Goal: Transaction & Acquisition: Download file/media

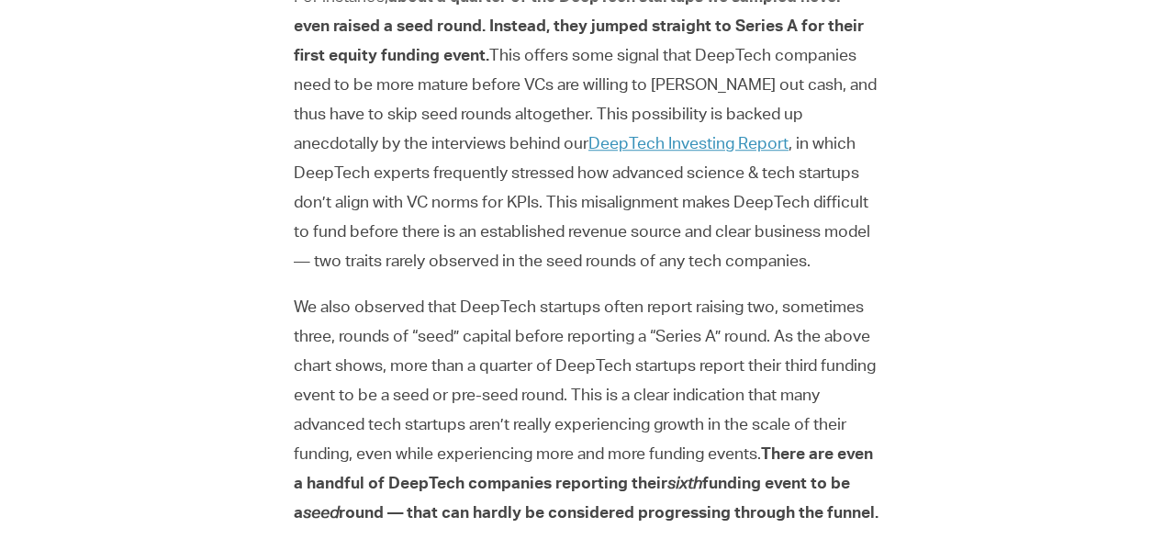
scroll to position [1724, 0]
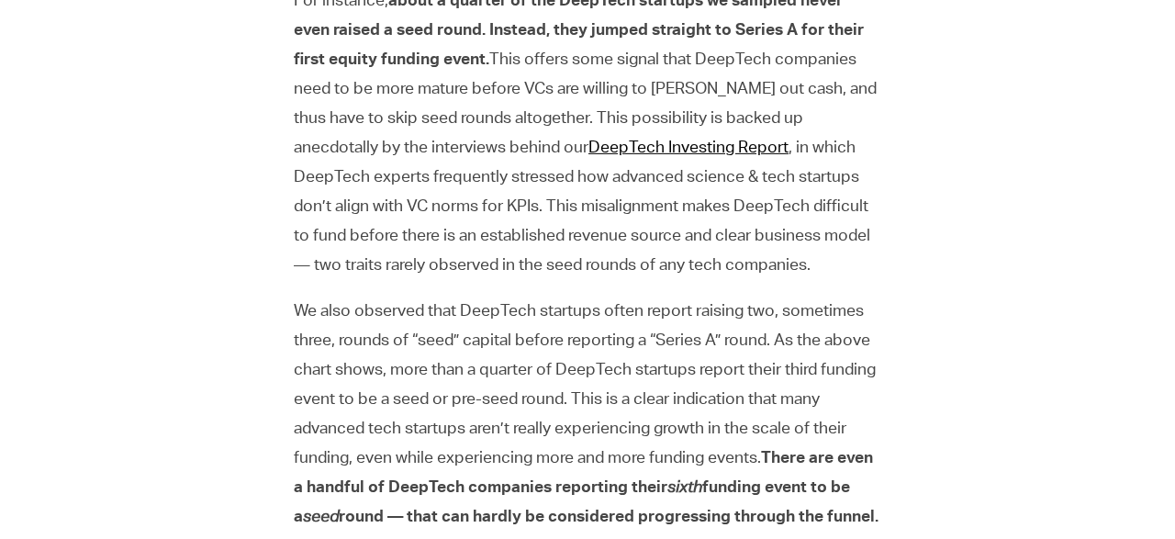
click at [592, 142] on link "DeepTech Investing Report" at bounding box center [688, 148] width 200 height 17
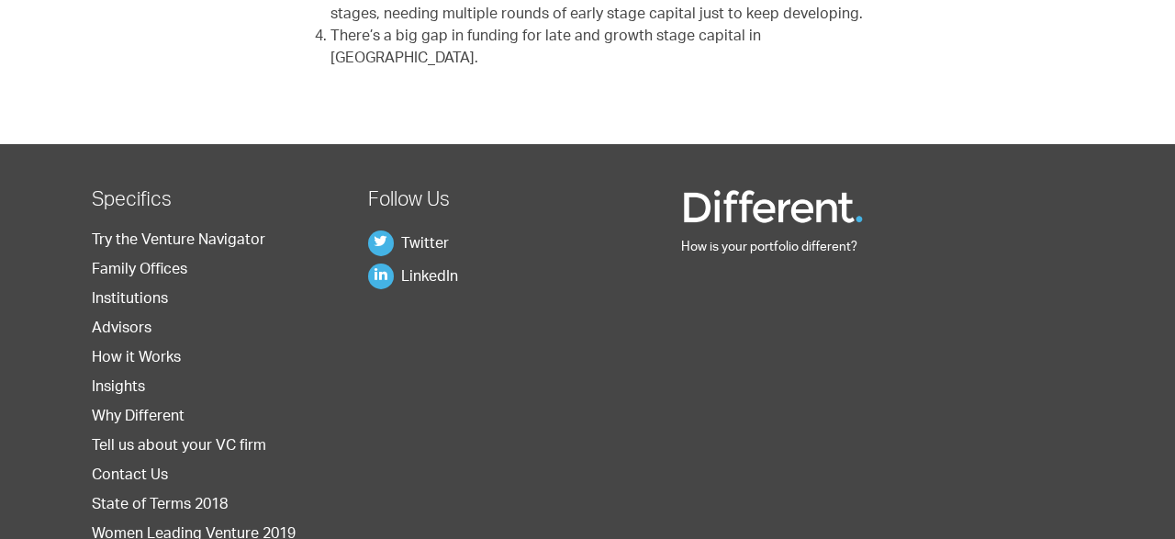
scroll to position [5397, 0]
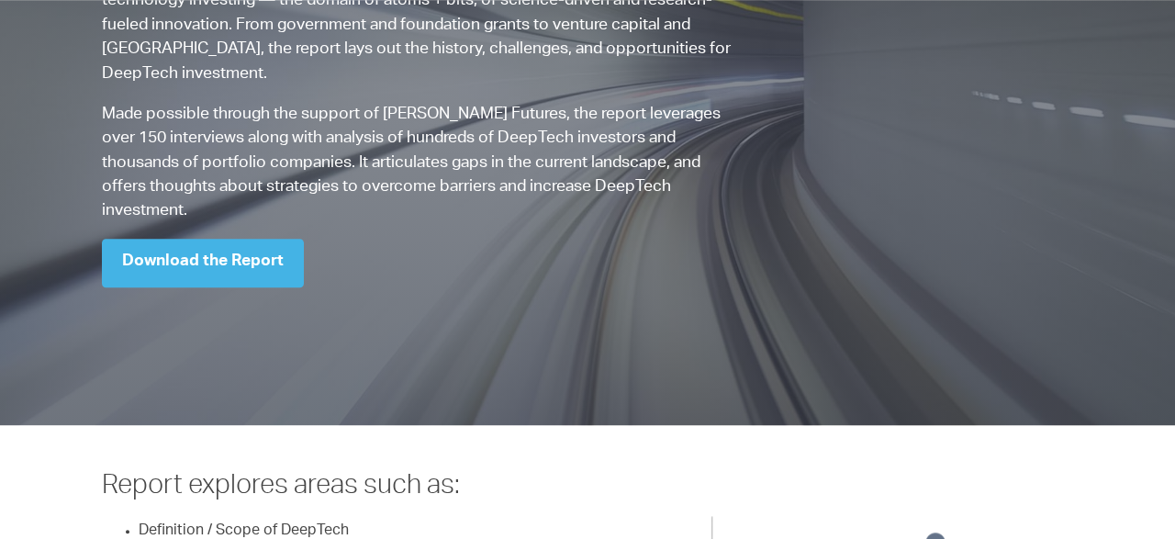
scroll to position [251, 0]
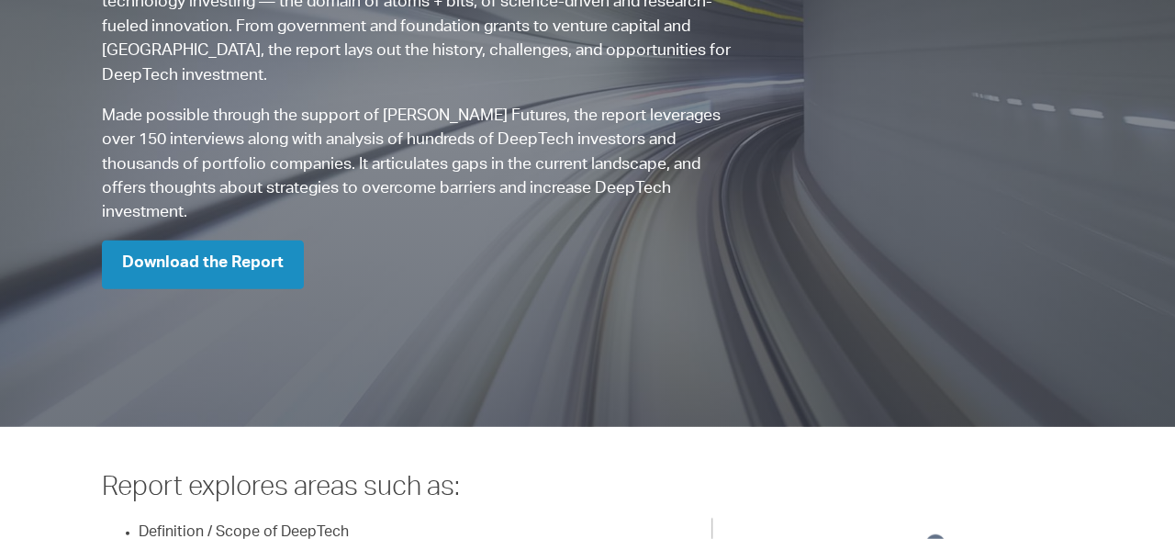
click at [271, 240] on link "Download the Report" at bounding box center [203, 264] width 202 height 49
